Goal: Information Seeking & Learning: Find specific fact

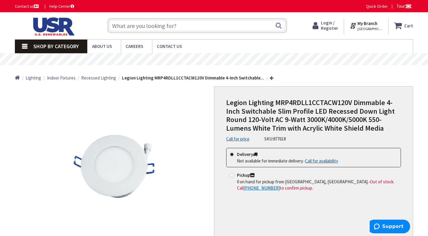
click at [175, 25] on input "text" at bounding box center [196, 25] width 179 height 15
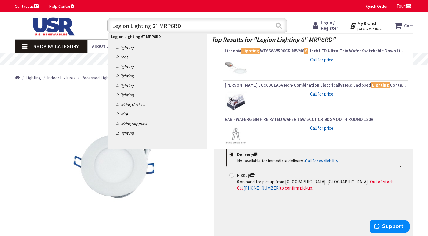
type input "Legion Lighting 6" MRP6RD"
click at [277, 24] on button "Search" at bounding box center [279, 25] width 8 height 13
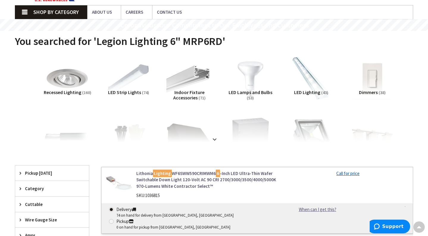
scroll to position [33, 0]
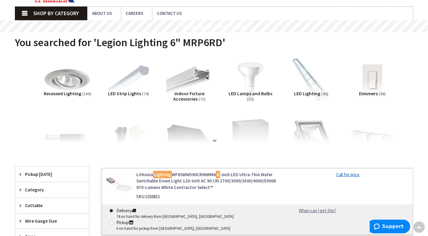
click at [69, 85] on img at bounding box center [67, 79] width 51 height 51
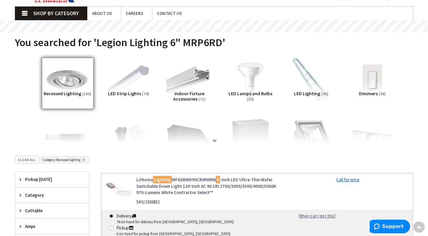
scroll to position [188, 0]
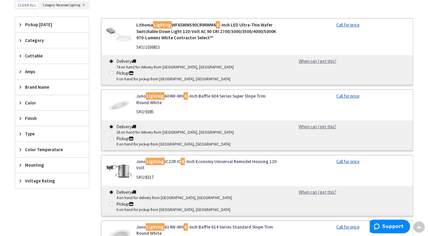
click at [181, 23] on link "Lithonia Lighting WF6SWW590CRIMWM6 6 -Inch LED Ultra-Thin Wafer Switchable Down…" at bounding box center [207, 31] width 142 height 19
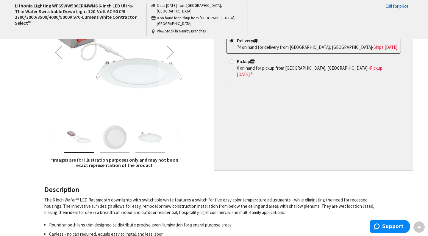
scroll to position [114, 0]
click at [153, 135] on img "Lithonia Lighting WF6SWW590CRIMWM6 6-Inch LED Ultra-Thin Wafer Switchable Down …" at bounding box center [150, 137] width 24 height 24
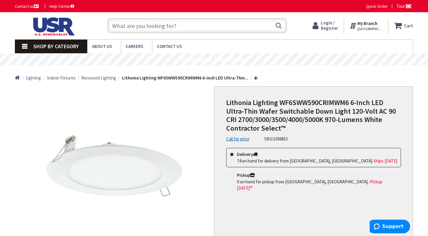
scroll to position [0, 0]
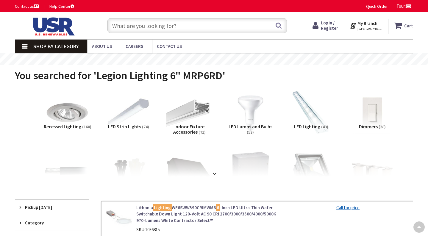
scroll to position [73, 0]
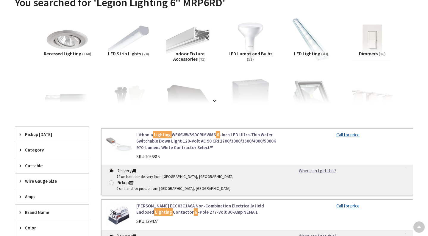
click at [67, 54] on span "Recessed Lighting" at bounding box center [62, 54] width 37 height 6
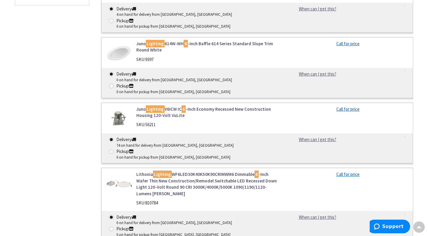
scroll to position [371, 0]
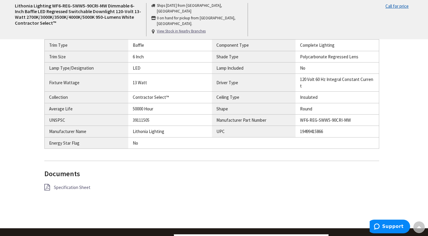
scroll to position [444, 0]
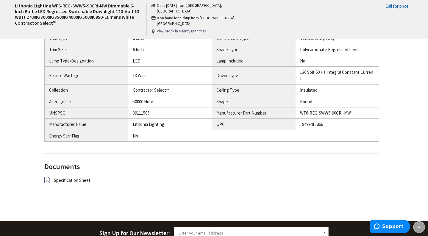
click at [68, 177] on span "Specification Sheet" at bounding box center [72, 180] width 37 height 6
